Goal: Task Accomplishment & Management: Manage account settings

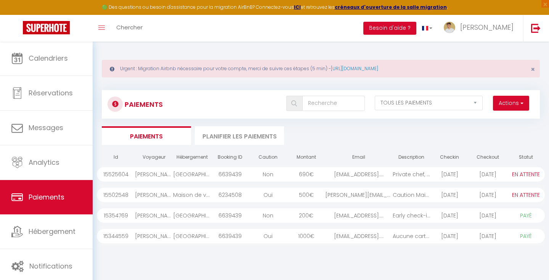
select select "2"
select select "0"
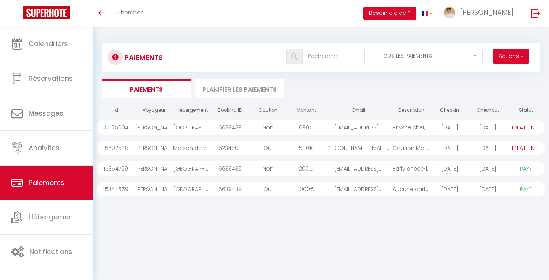
select select "2"
select select "0"
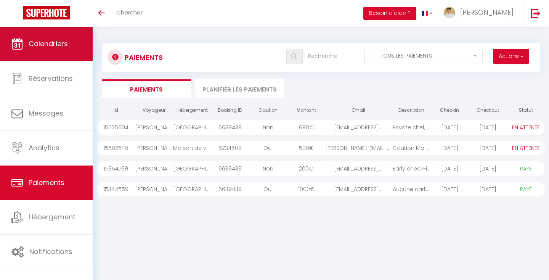
click at [55, 47] on span "Calendriers" at bounding box center [48, 44] width 39 height 10
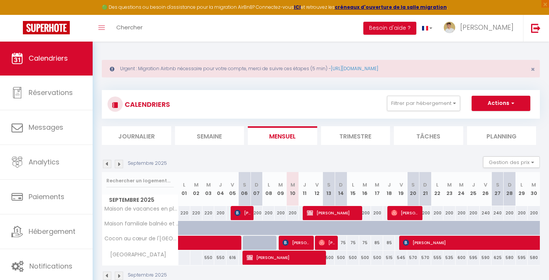
click at [332, 258] on div "500" at bounding box center [329, 258] width 12 height 14
type input "500"
select select "1"
type input "[DATE]"
type input "Dim 14 Septembre 2025"
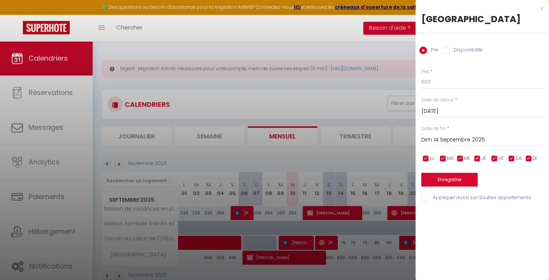
click at [450, 50] on label "Disponibilité" at bounding box center [466, 51] width 33 height 8
click at [450, 50] on input "Disponibilité" at bounding box center [446, 51] width 8 height 8
radio input "true"
radio input "false"
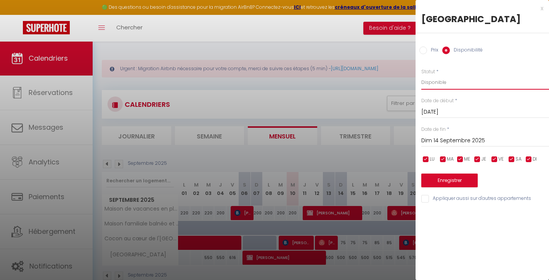
select select "0"
click at [440, 181] on button "Enregistrer" at bounding box center [449, 181] width 56 height 14
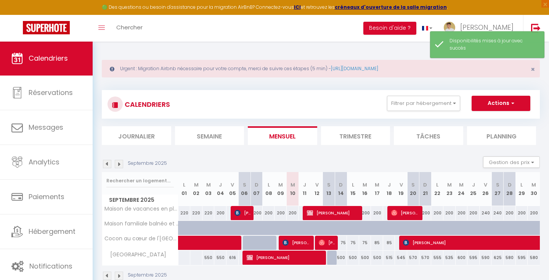
click at [339, 255] on div "500" at bounding box center [341, 258] width 12 height 14
select select "1"
type input "Dim 14 Septembre 2025"
type input "Lun 15 Septembre 2025"
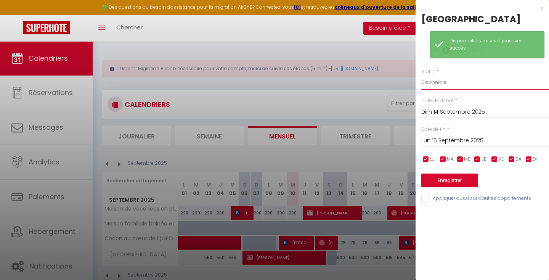
select select "0"
click at [432, 180] on button "Enregistrer" at bounding box center [449, 181] width 56 height 14
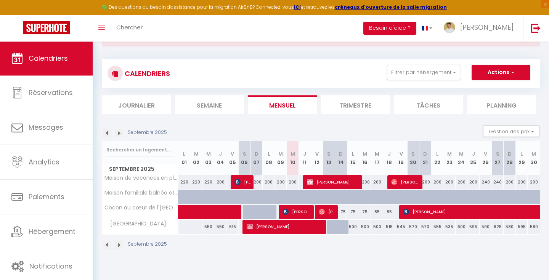
scroll to position [32, 0]
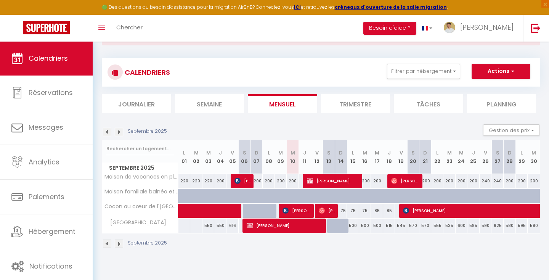
click at [298, 207] on span "Rita Gaćina" at bounding box center [297, 210] width 29 height 14
select select "OK"
select select "KO"
select select "0"
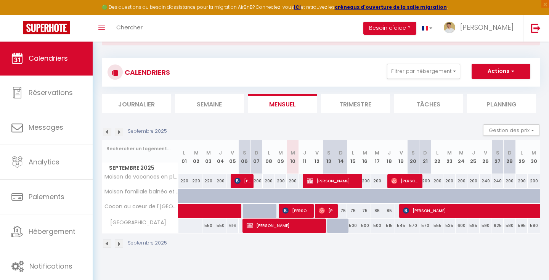
select select "1"
select select
select select "51818"
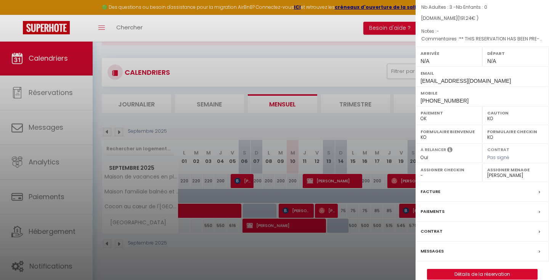
scroll to position [73, 0]
click at [435, 246] on label "Messages" at bounding box center [432, 250] width 23 height 8
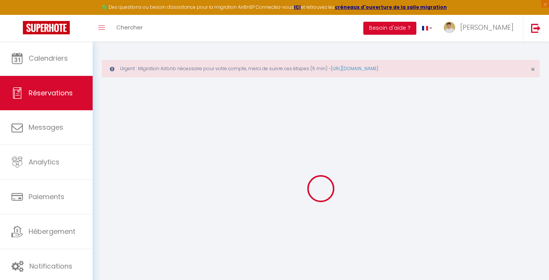
select select
checkbox input "false"
type textarea "** THIS RESERVATION HAS BEEN PRE-PAID ** BOOKING NOTE : Payment charge is EUR 2…"
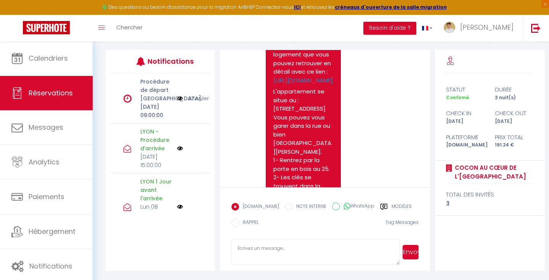
scroll to position [466, 0]
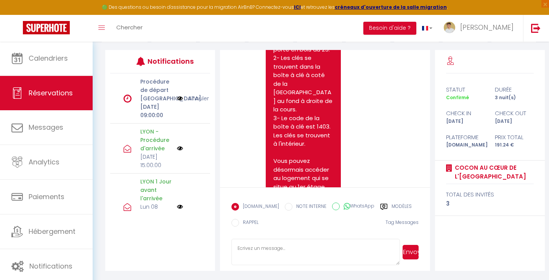
click at [249, 251] on textarea at bounding box center [315, 252] width 168 height 27
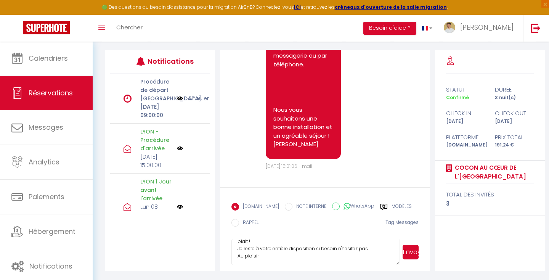
scroll to position [21, 0]
type textarea "Bonjour Rita, J'espère que votre arrivée s'est bien passée et que le logement v…"
click at [408, 250] on button "Envoyer" at bounding box center [411, 252] width 16 height 14
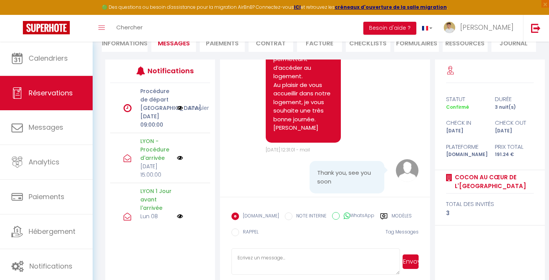
scroll to position [132, 0]
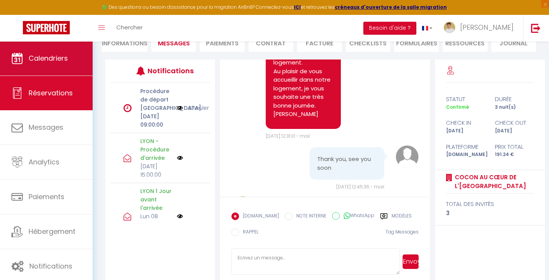
click at [43, 65] on link "Calendriers" at bounding box center [46, 58] width 93 height 34
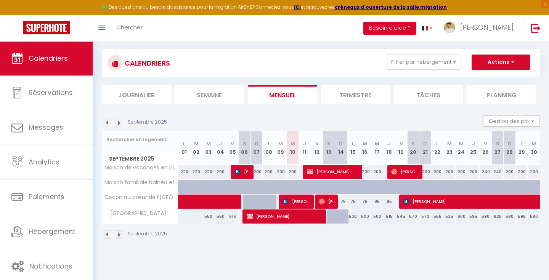
scroll to position [41, 0]
click at [120, 124] on img at bounding box center [119, 123] width 8 height 8
select select
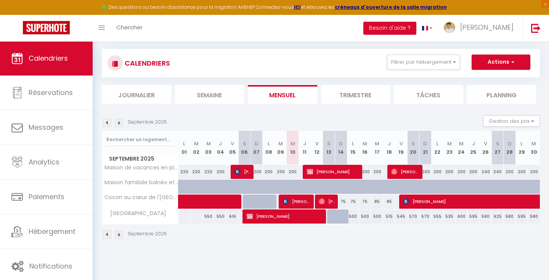
select select
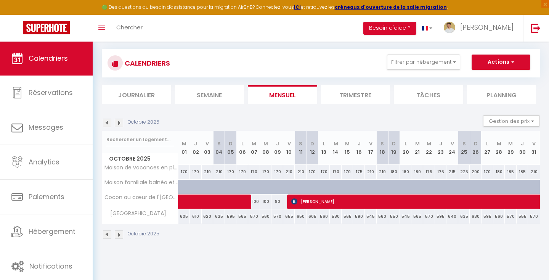
select select "OK"
select select "KO"
select select "0"
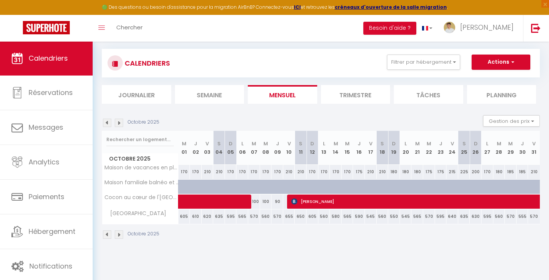
select select "1"
select select
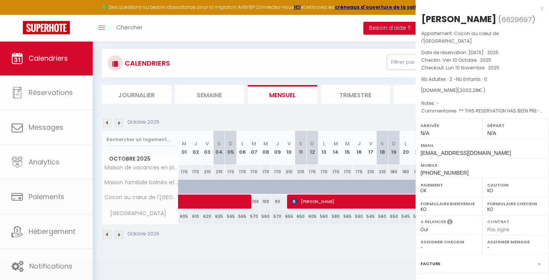
select select "51818"
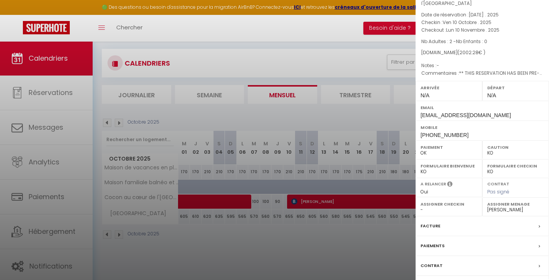
scroll to position [48, 0]
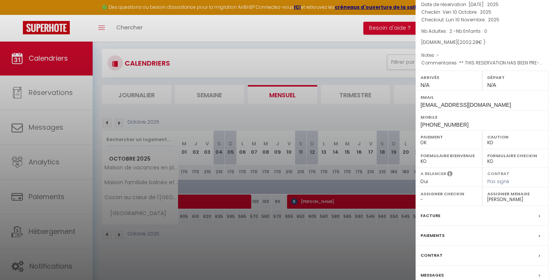
click at [430, 265] on div "Messages" at bounding box center [482, 275] width 133 height 20
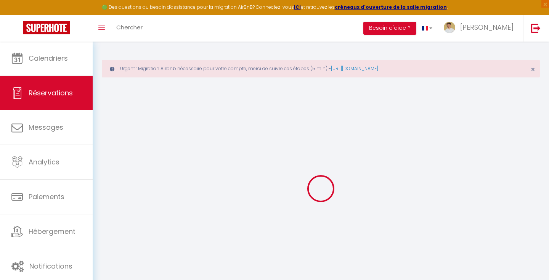
select select
checkbox input "false"
select select
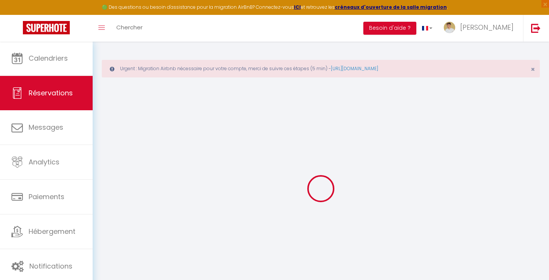
checkbox input "false"
type textarea "** THIS RESERVATION HAS BEEN PRE-PAID ** BOOKING NOTE : Payment charge is EUR 2…"
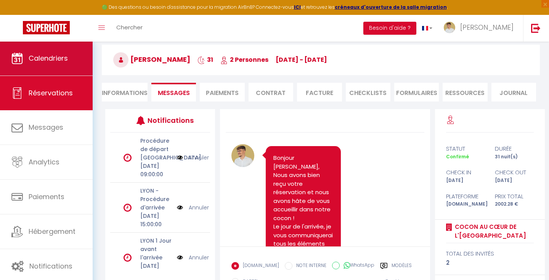
click at [55, 69] on link "Calendriers" at bounding box center [46, 58] width 93 height 34
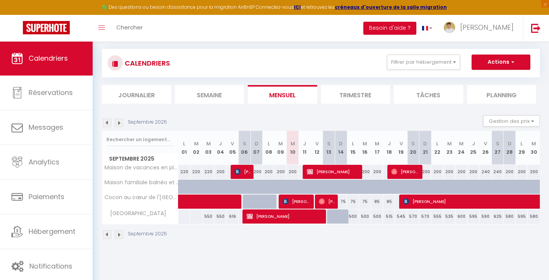
scroll to position [41, 0]
click at [120, 122] on img at bounding box center [119, 123] width 8 height 8
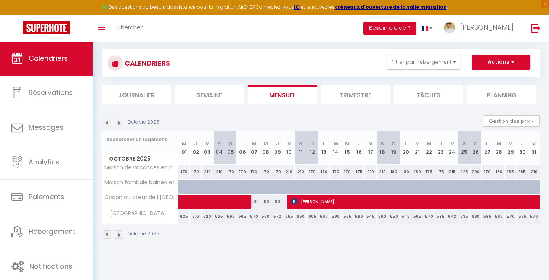
click at [111, 124] on img at bounding box center [107, 123] width 8 height 8
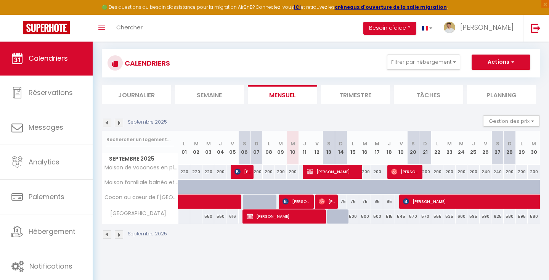
click at [118, 125] on img at bounding box center [119, 123] width 8 height 8
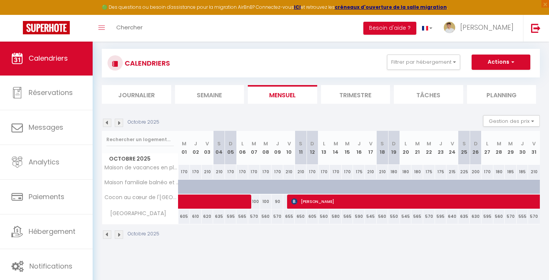
click at [118, 125] on img at bounding box center [119, 123] width 8 height 8
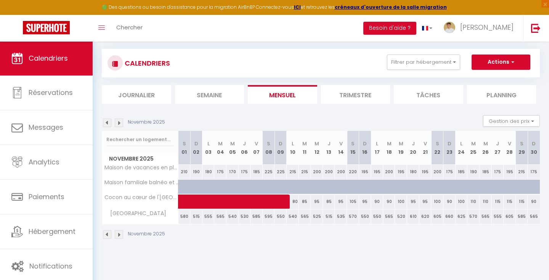
click at [118, 125] on img at bounding box center [119, 123] width 8 height 8
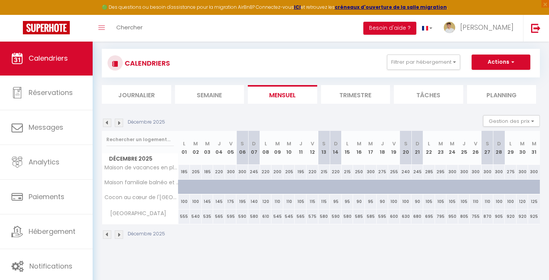
click at [108, 122] on img at bounding box center [107, 123] width 8 height 8
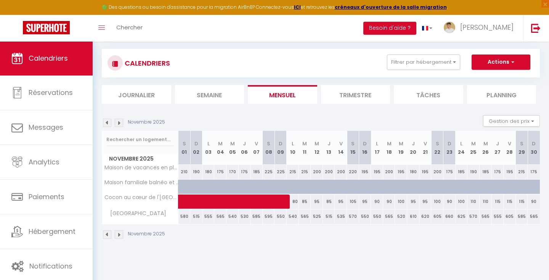
click at [119, 122] on img at bounding box center [119, 123] width 8 height 8
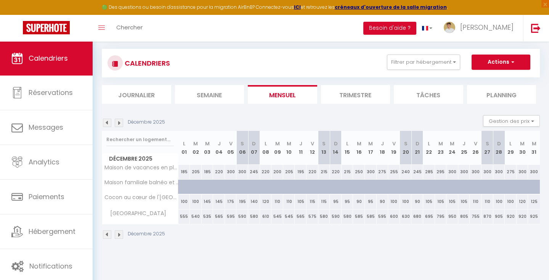
click at [106, 122] on img at bounding box center [107, 123] width 8 height 8
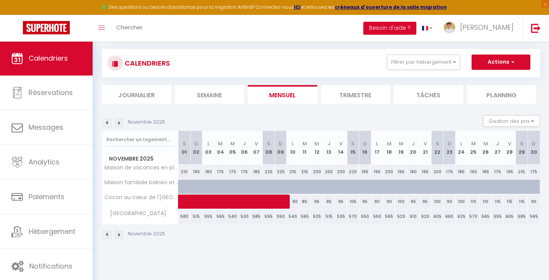
click at [117, 122] on img at bounding box center [119, 123] width 8 height 8
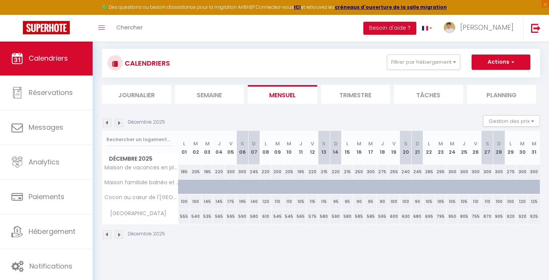
click at [117, 122] on img at bounding box center [119, 123] width 8 height 8
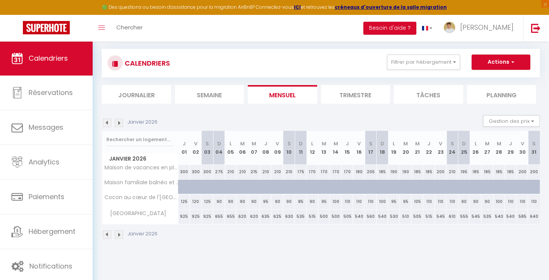
click at [106, 124] on img at bounding box center [107, 123] width 8 height 8
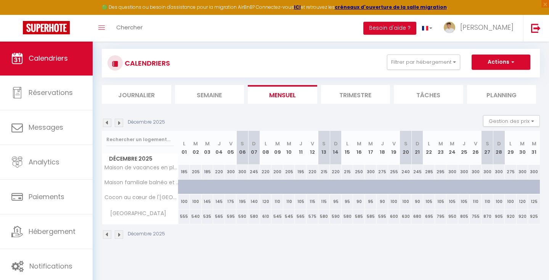
click at [104, 120] on img at bounding box center [107, 123] width 8 height 8
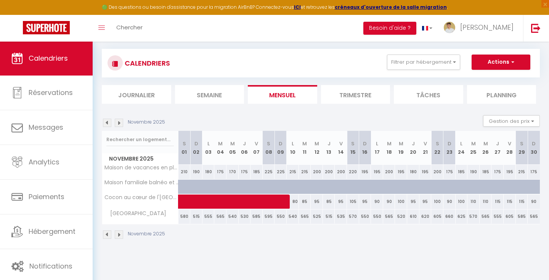
click at [106, 122] on img at bounding box center [107, 123] width 8 height 8
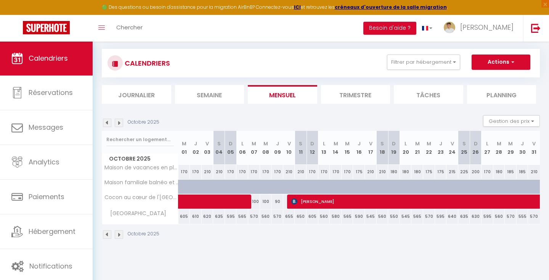
click at [119, 119] on img at bounding box center [119, 123] width 8 height 8
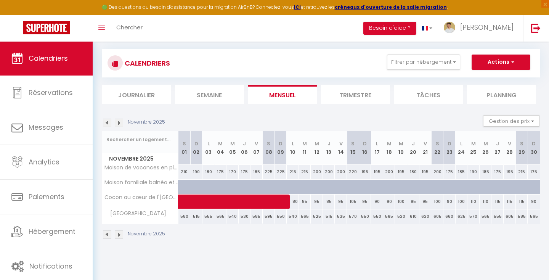
click at [119, 119] on img at bounding box center [119, 123] width 8 height 8
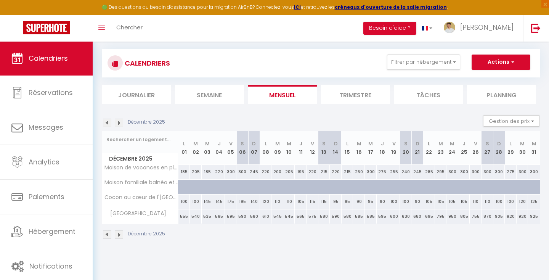
click at [107, 128] on div "Décembre 2025 Gestion des prix Nb Nuits minimum Règles Disponibilité" at bounding box center [321, 123] width 438 height 16
click at [107, 124] on img at bounding box center [107, 123] width 8 height 8
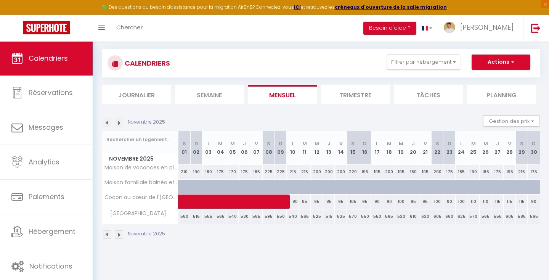
click at [107, 124] on img at bounding box center [107, 123] width 8 height 8
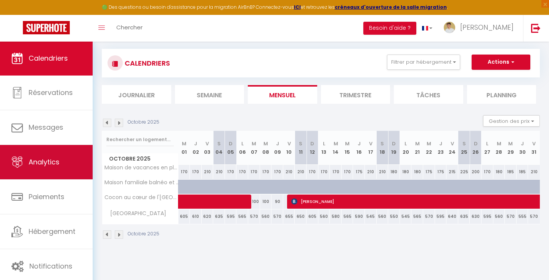
click at [48, 156] on link "Analytics" at bounding box center [46, 162] width 93 height 34
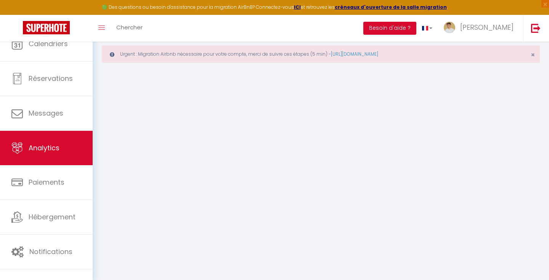
select select "2025"
select select "9"
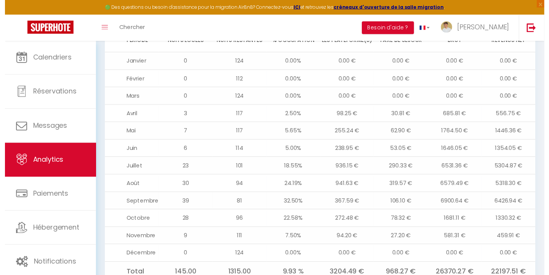
scroll to position [938, 0]
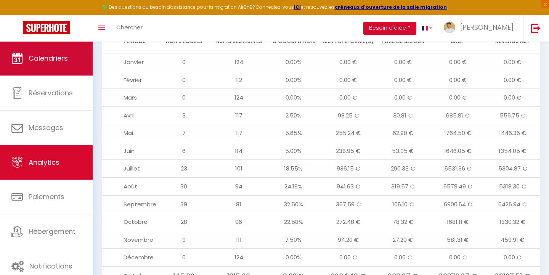
click at [39, 68] on link "Calendriers" at bounding box center [46, 58] width 93 height 34
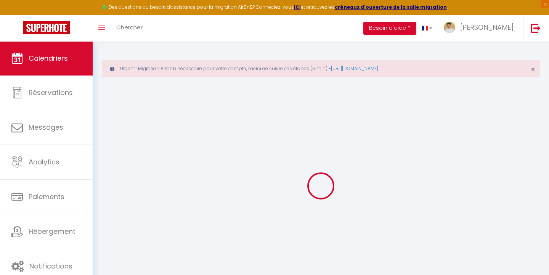
select select
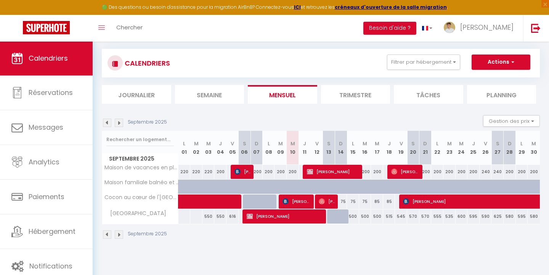
scroll to position [41, 0]
click at [267, 216] on span "[PERSON_NAME]" at bounding box center [285, 216] width 77 height 14
select select "OK"
select select "0"
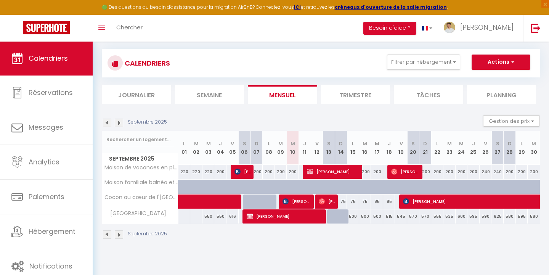
select select "0"
select select
select select "41600"
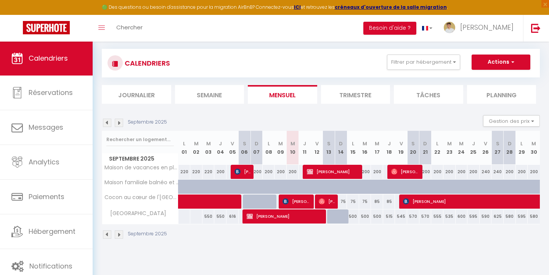
select select "48972"
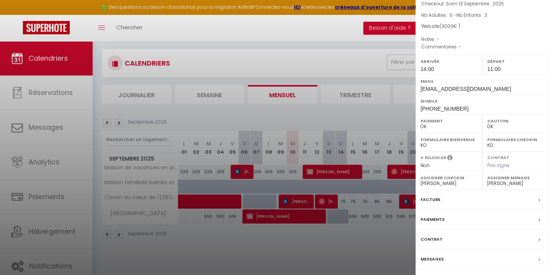
scroll to position [67, 0]
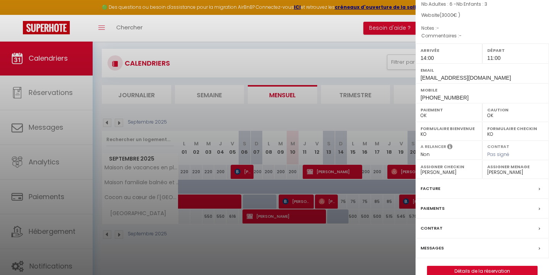
click at [438, 206] on label "Paiements" at bounding box center [433, 208] width 24 height 8
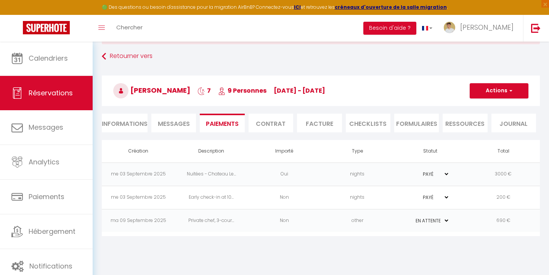
scroll to position [34, 0]
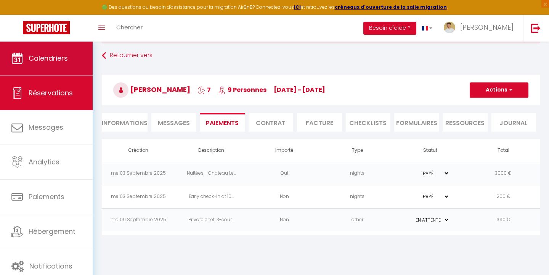
click at [55, 69] on link "Calendriers" at bounding box center [46, 58] width 93 height 34
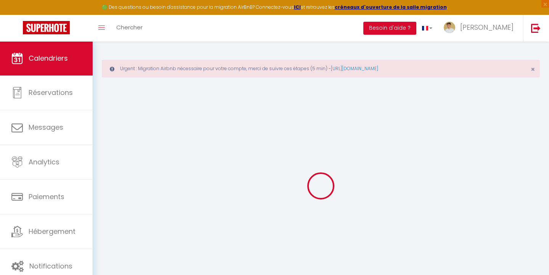
select select
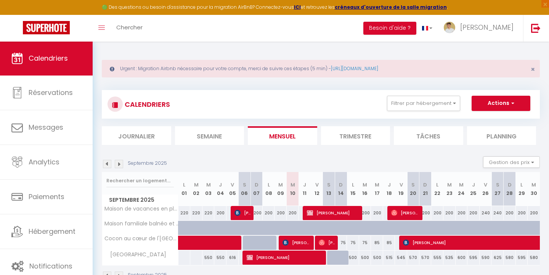
click at [257, 254] on span "[PERSON_NAME]" at bounding box center [285, 257] width 77 height 14
select select "OK"
select select "0"
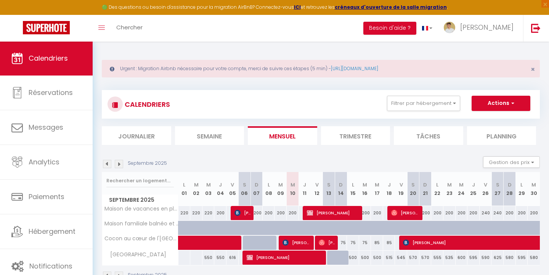
select select "0"
select select
select select "41600"
select select "48972"
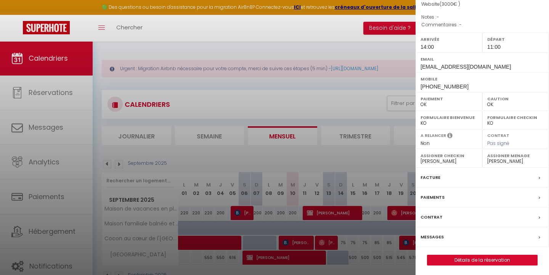
scroll to position [78, 0]
click at [431, 198] on label "Paiements" at bounding box center [433, 198] width 24 height 8
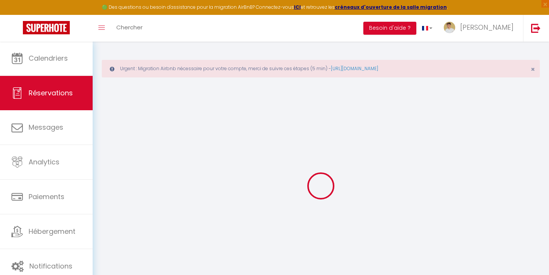
select select "0"
select select
checkbox input "false"
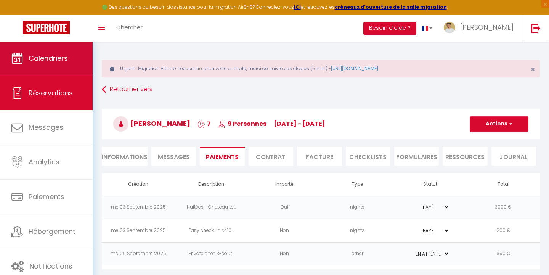
click at [30, 56] on span "Calendriers" at bounding box center [48, 58] width 39 height 10
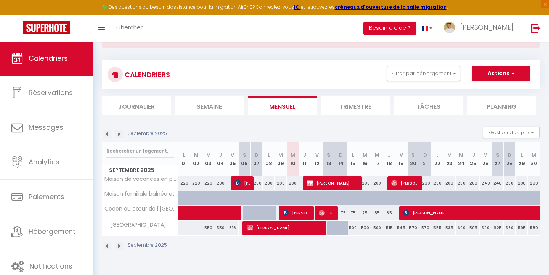
scroll to position [41, 0]
